Goal: Task Accomplishment & Management: Use online tool/utility

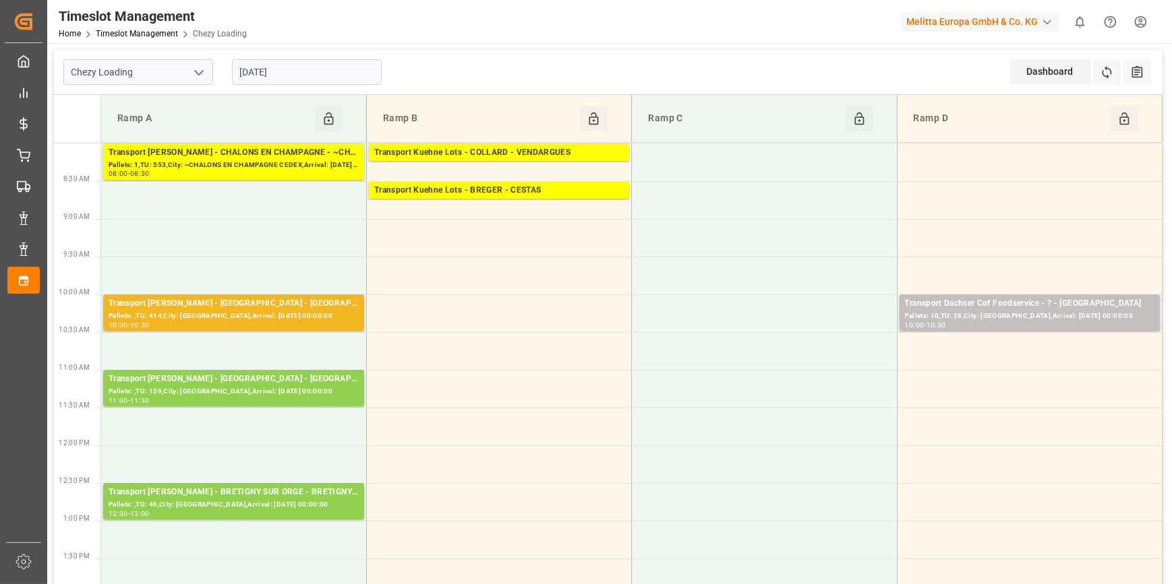
click at [249, 67] on input "[DATE]" at bounding box center [307, 72] width 150 height 26
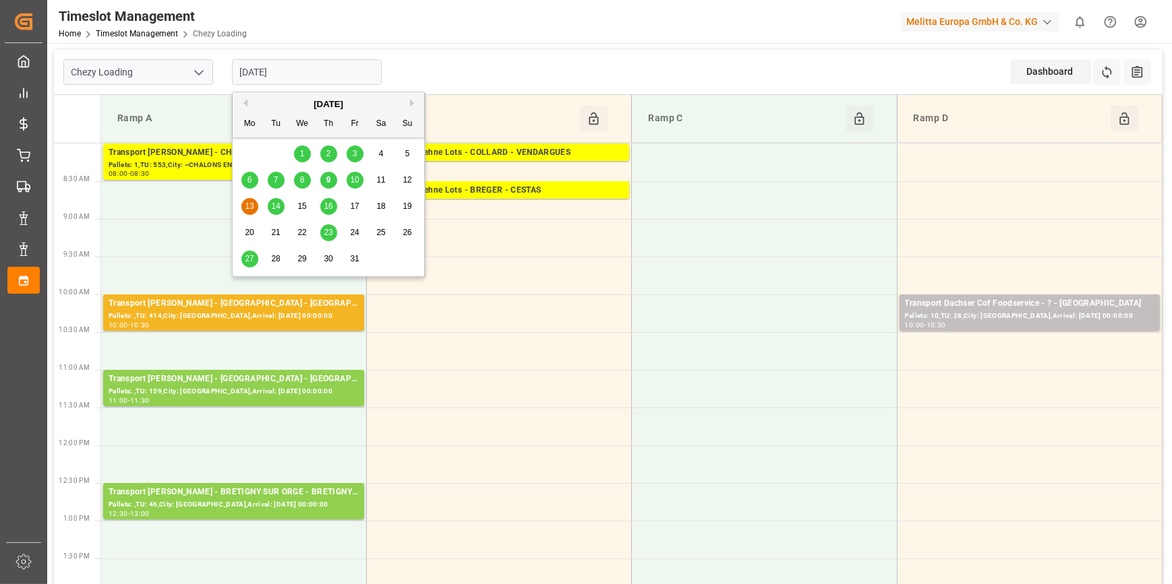
click at [353, 180] on span "10" at bounding box center [354, 179] width 9 height 9
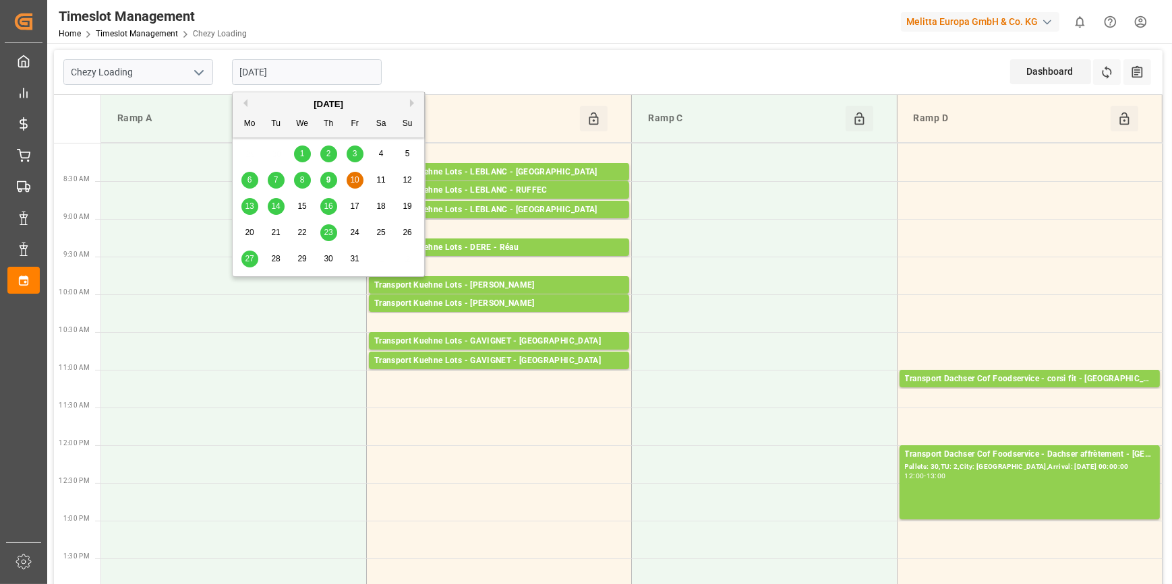
click at [301, 67] on input "[DATE]" at bounding box center [307, 72] width 150 height 26
click at [323, 175] on div "9" at bounding box center [328, 181] width 17 height 16
type input "[DATE]"
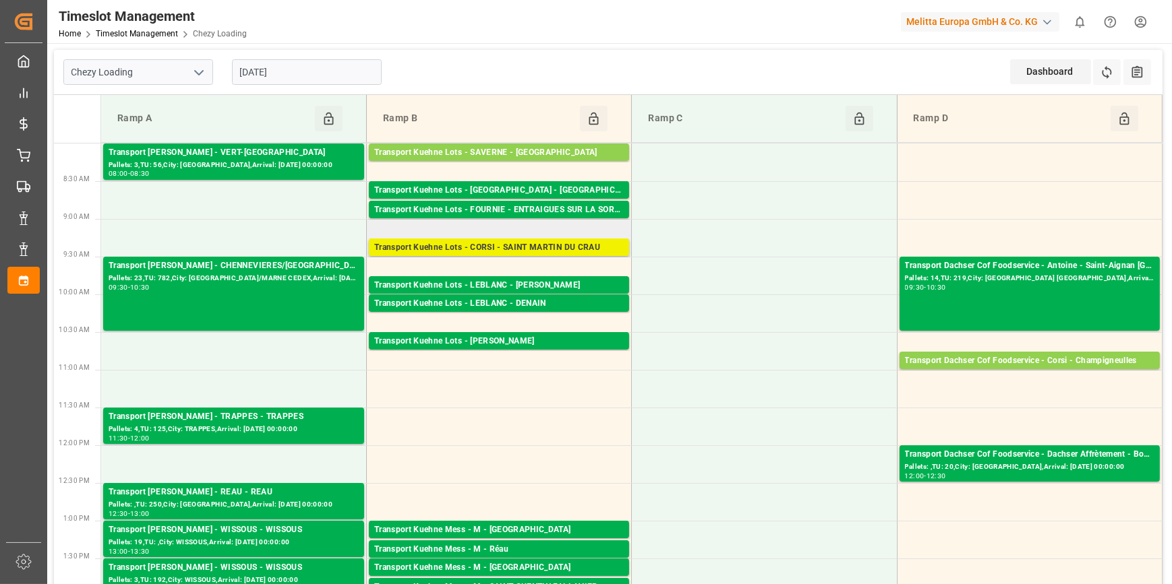
click at [520, 247] on div "Transport Kuehne Lots - CORSI - SAINT MARTIN DU CRAU" at bounding box center [498, 247] width 249 height 13
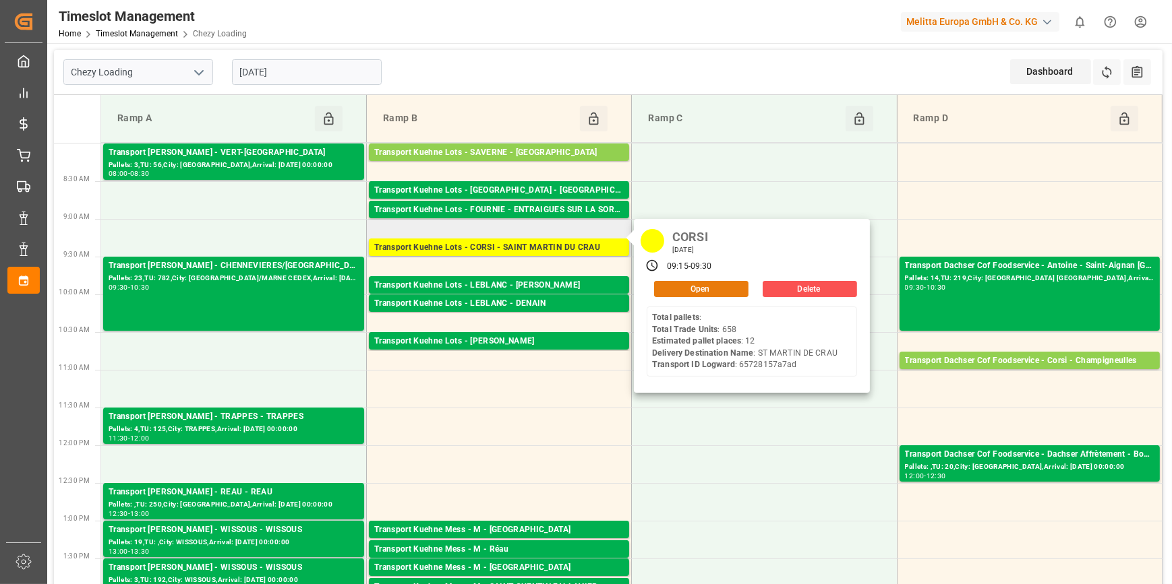
click at [702, 287] on button "Open" at bounding box center [701, 289] width 94 height 16
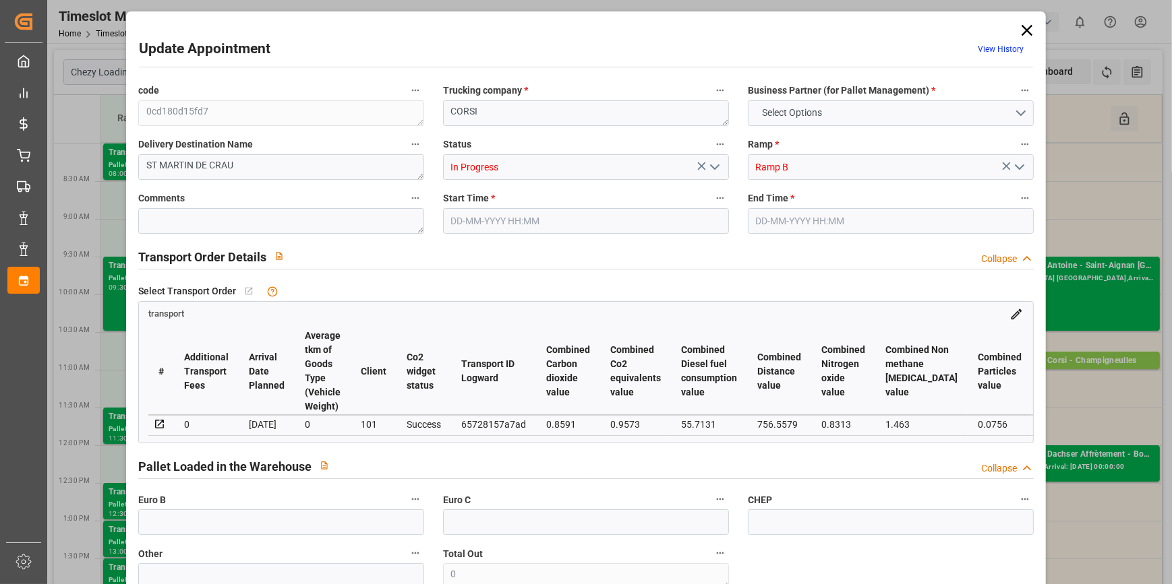
type input "12"
type input "629.72"
type input "0"
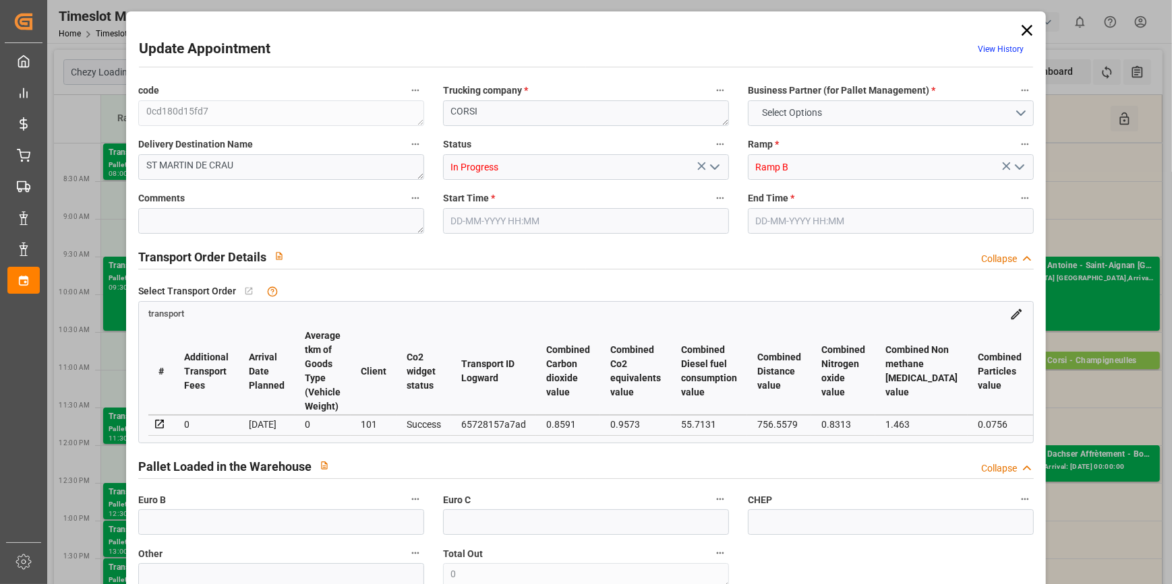
type input "629.72"
type input "0"
type input "4"
type input "1927.839"
type input "3575.05"
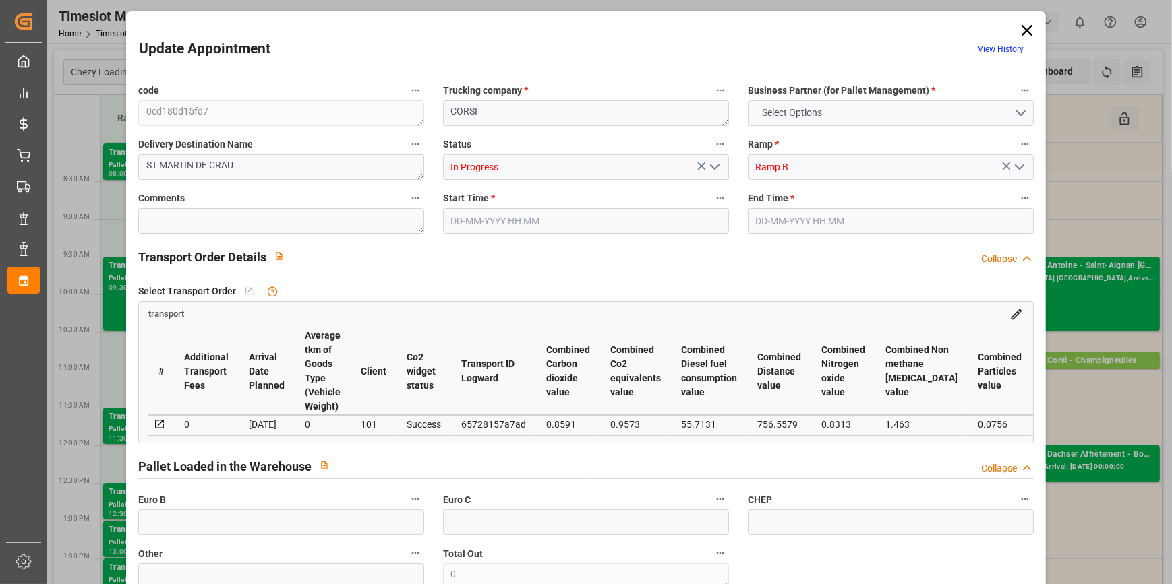
type input "6874.237"
type input "13"
type input "0"
type input "658"
type input "60"
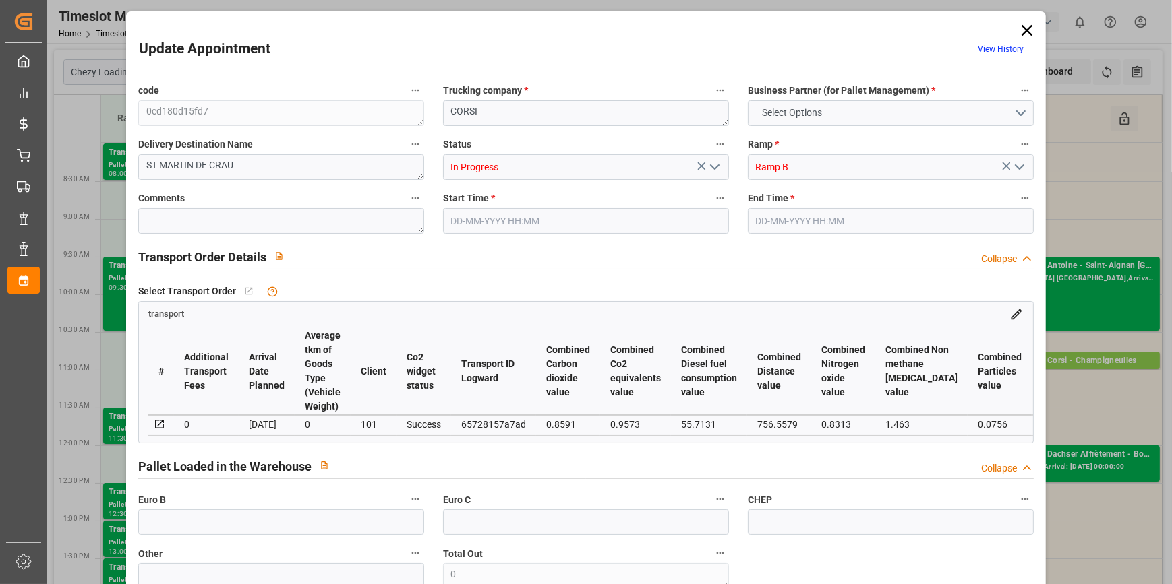
type input "101"
type input "2195.05"
type input "0"
type input "4710.8598"
type input "0"
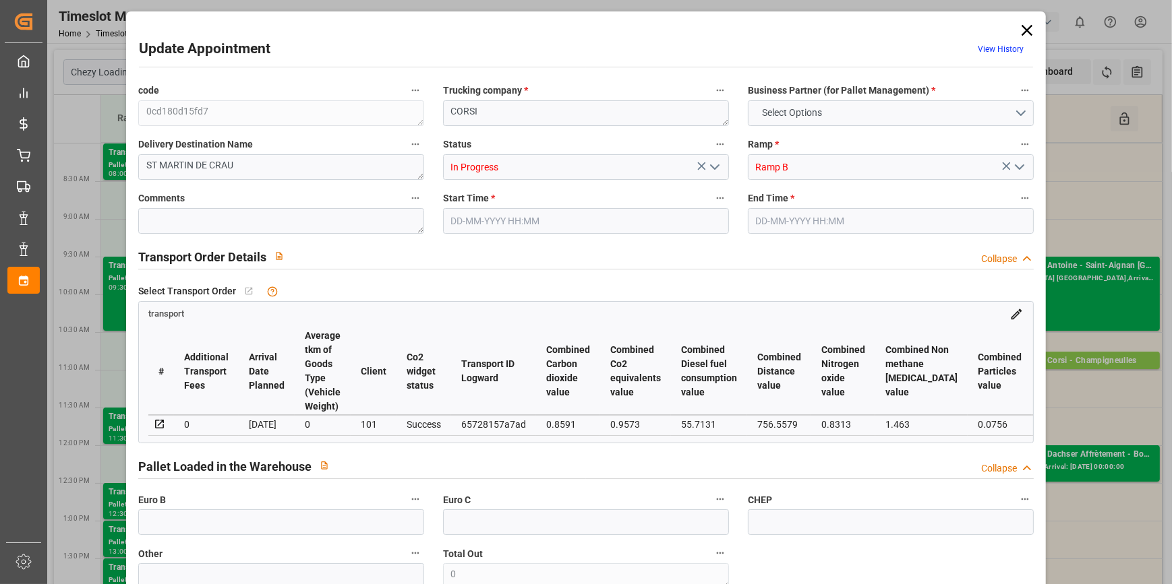
type input "0"
type input "21"
type input "35"
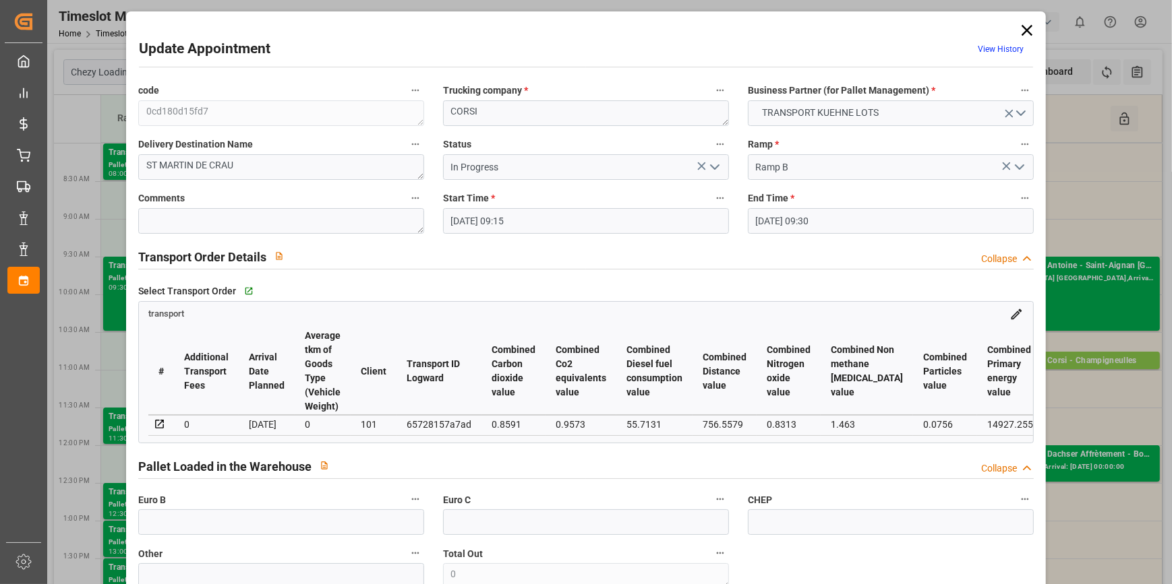
type input "[DATE] 09:15"
type input "[DATE] 09:30"
type input "[DATE] 13:53"
type input "[DATE] 11:22"
type input "[DATE]"
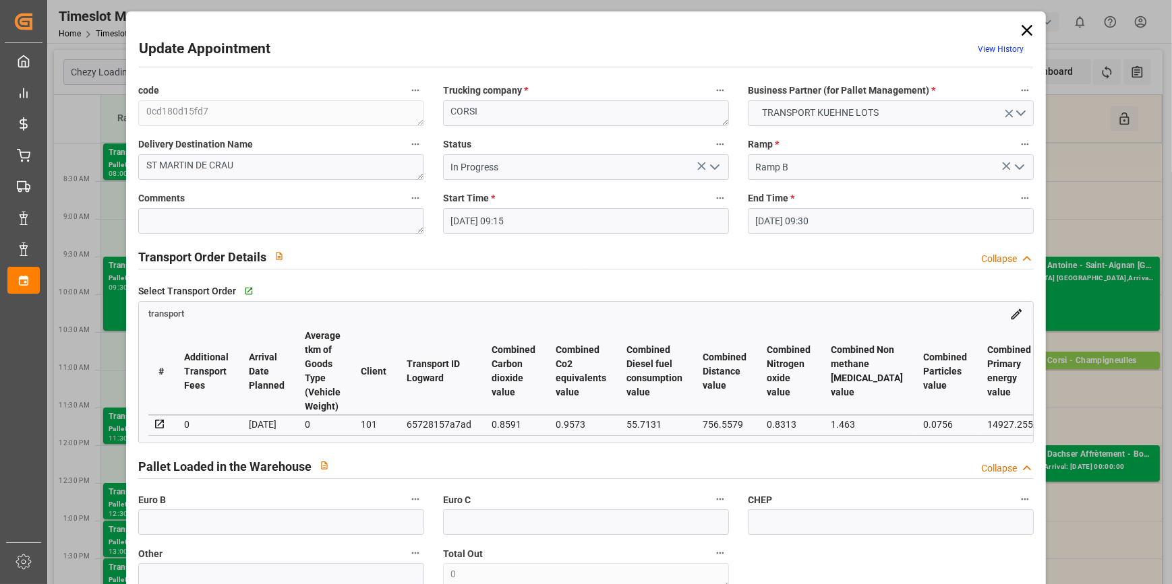
type input "[DATE]"
click at [713, 164] on icon "open menu" at bounding box center [715, 167] width 16 height 16
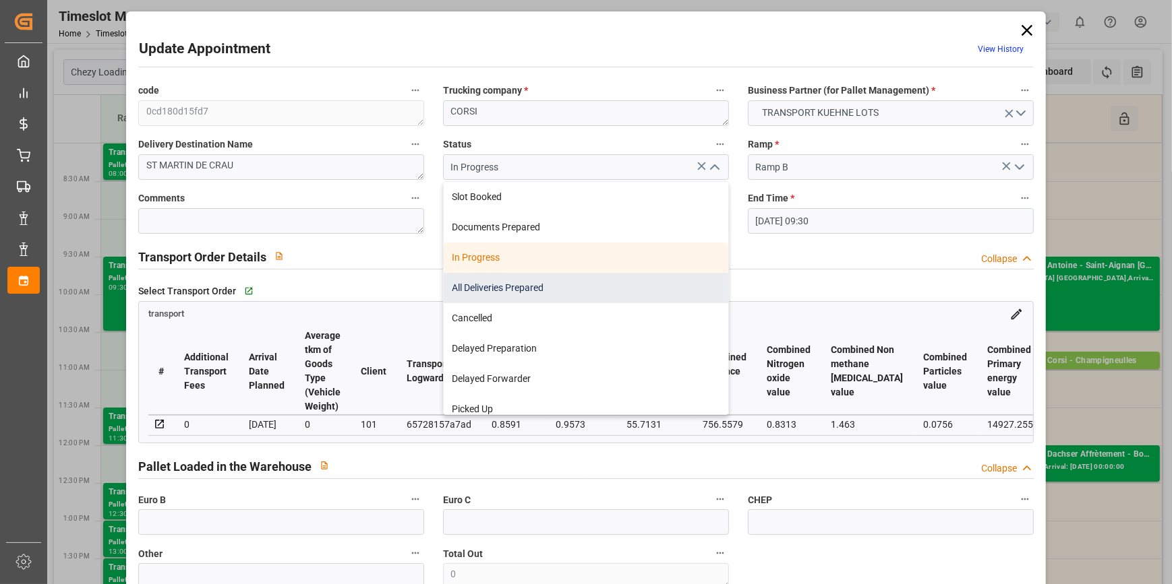
click at [485, 293] on div "All Deliveries Prepared" at bounding box center [586, 288] width 284 height 30
type input "All Deliveries Prepared"
